Goal: Check status: Check status

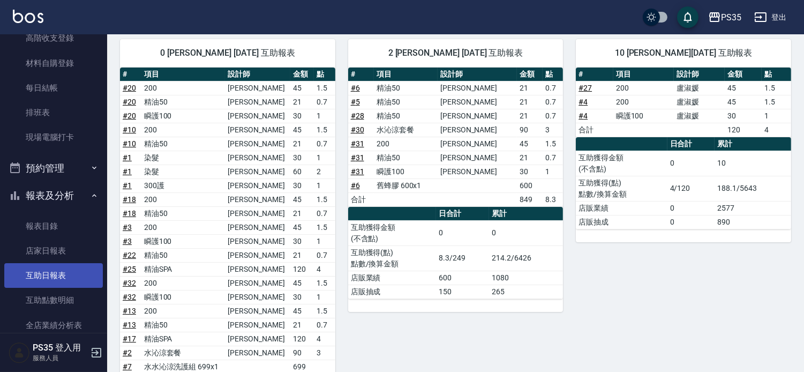
scroll to position [178, 0]
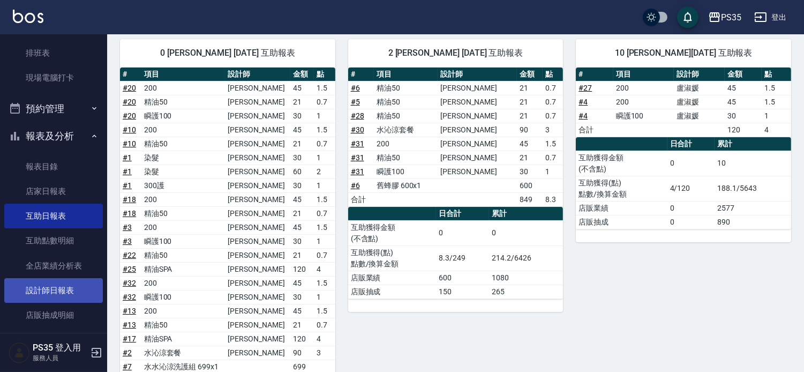
click at [51, 297] on link "設計師日報表" at bounding box center [53, 290] width 99 height 25
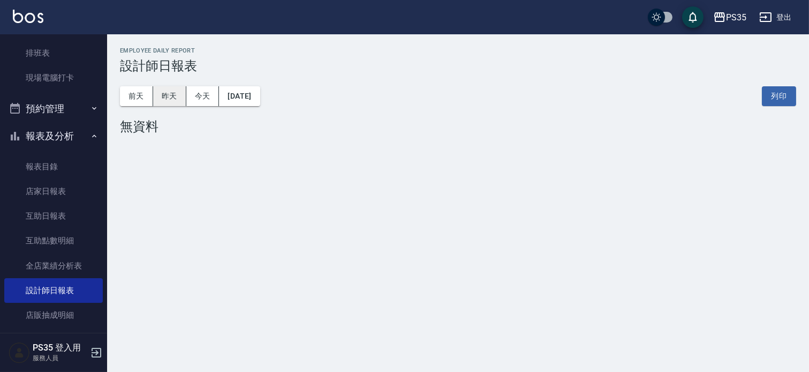
click at [172, 97] on button "昨天" at bounding box center [169, 96] width 33 height 20
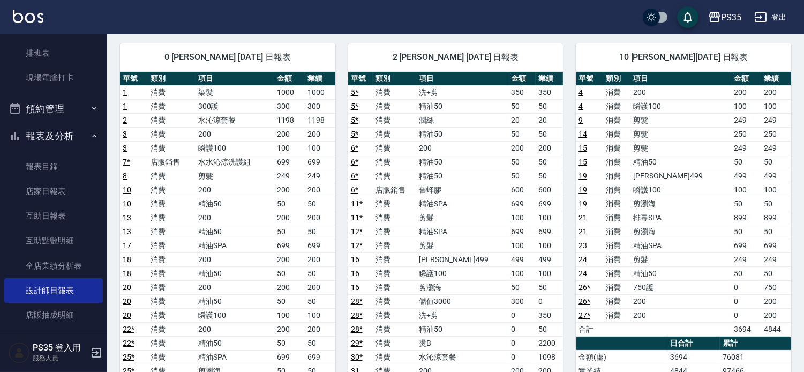
scroll to position [238, 0]
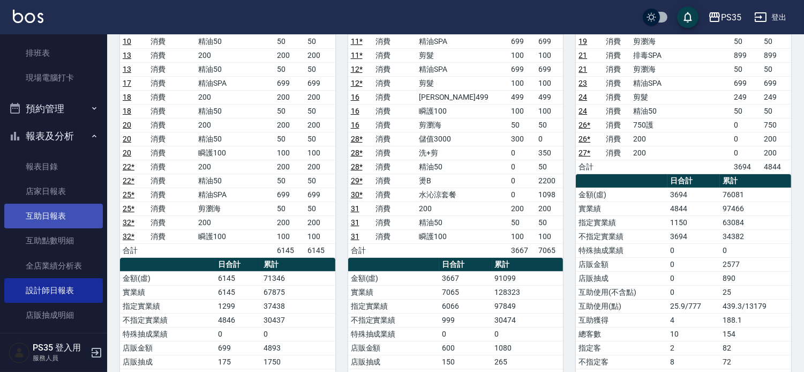
click at [52, 219] on link "互助日報表" at bounding box center [53, 216] width 99 height 25
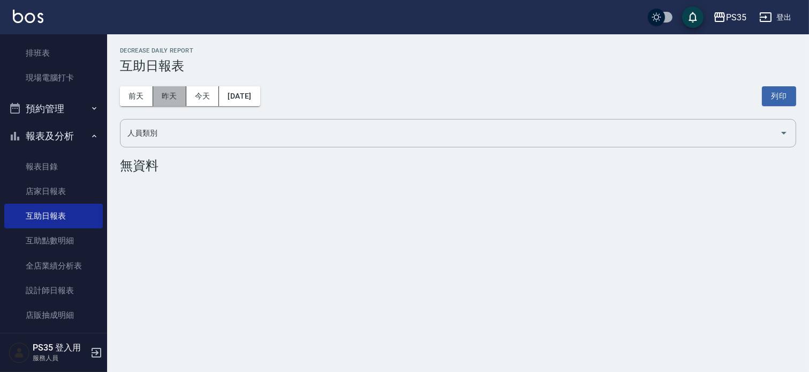
click at [169, 97] on button "昨天" at bounding box center [169, 96] width 33 height 20
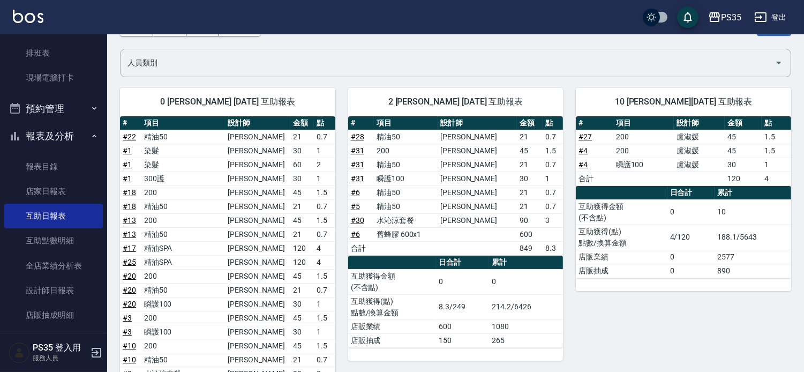
scroll to position [59, 0]
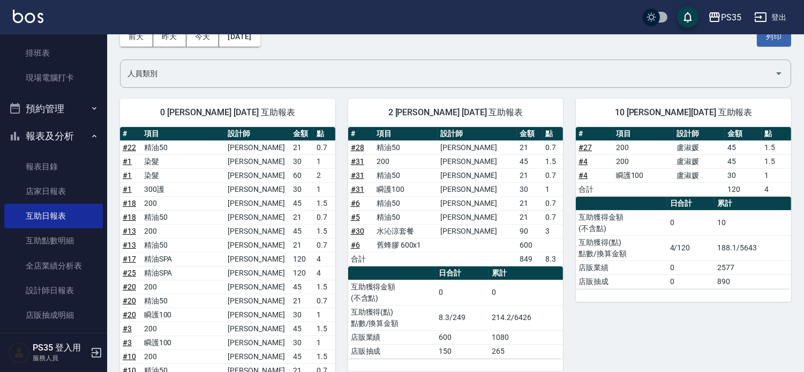
click at [70, 295] on link "設計師日報表" at bounding box center [53, 290] width 99 height 25
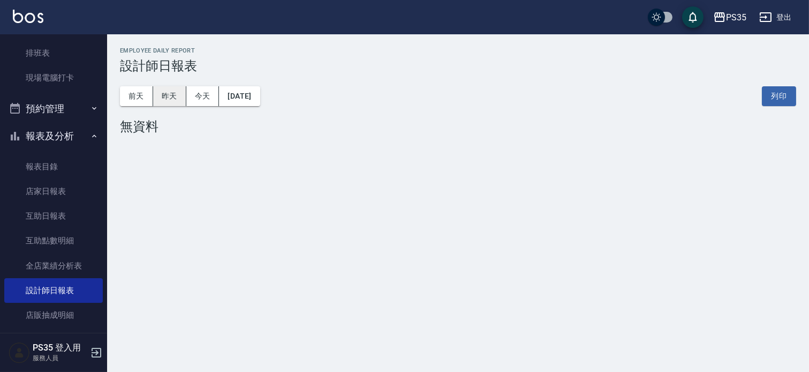
click at [184, 97] on button "昨天" at bounding box center [169, 96] width 33 height 20
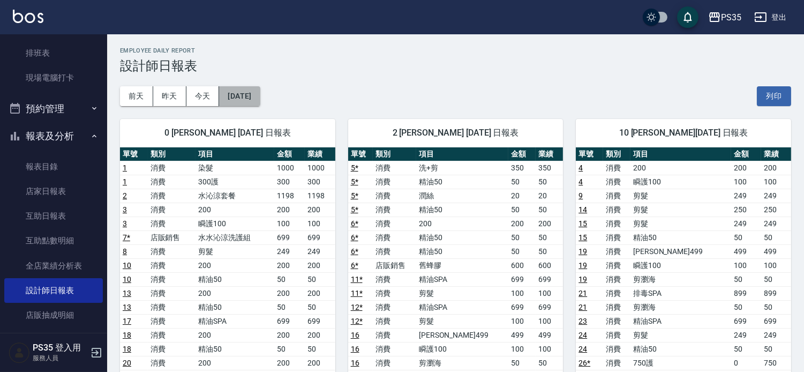
click at [250, 93] on button "[DATE]" at bounding box center [239, 96] width 41 height 20
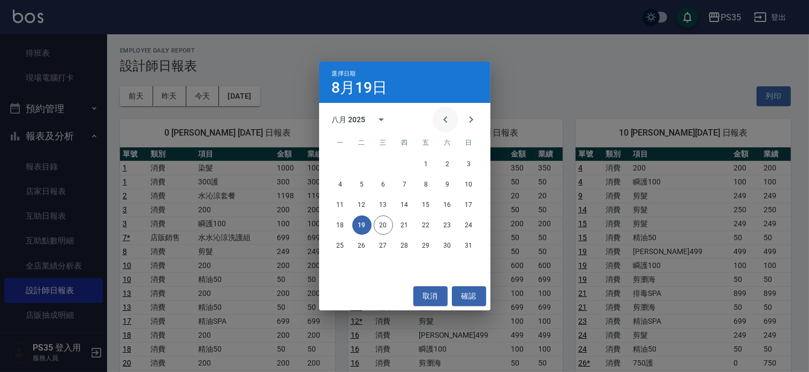
click at [445, 122] on icon "Previous month" at bounding box center [445, 119] width 13 height 13
click at [341, 227] on button "19" at bounding box center [340, 224] width 19 height 19
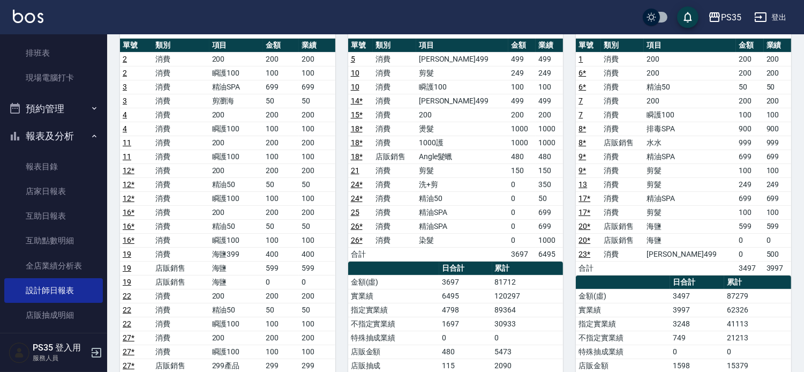
scroll to position [59, 0]
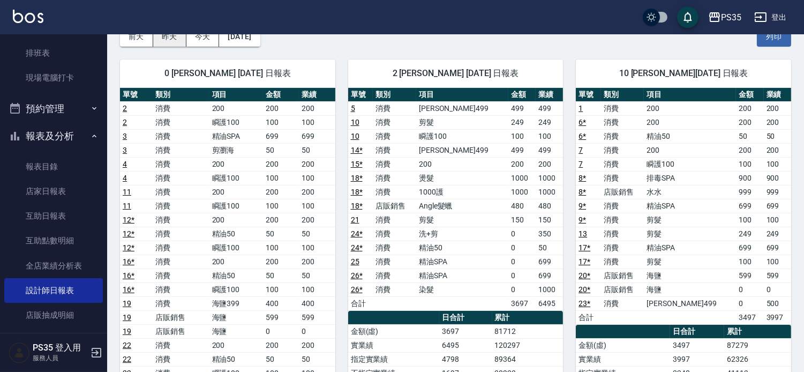
click at [170, 41] on button "昨天" at bounding box center [169, 37] width 33 height 20
